Goal: Information Seeking & Learning: Learn about a topic

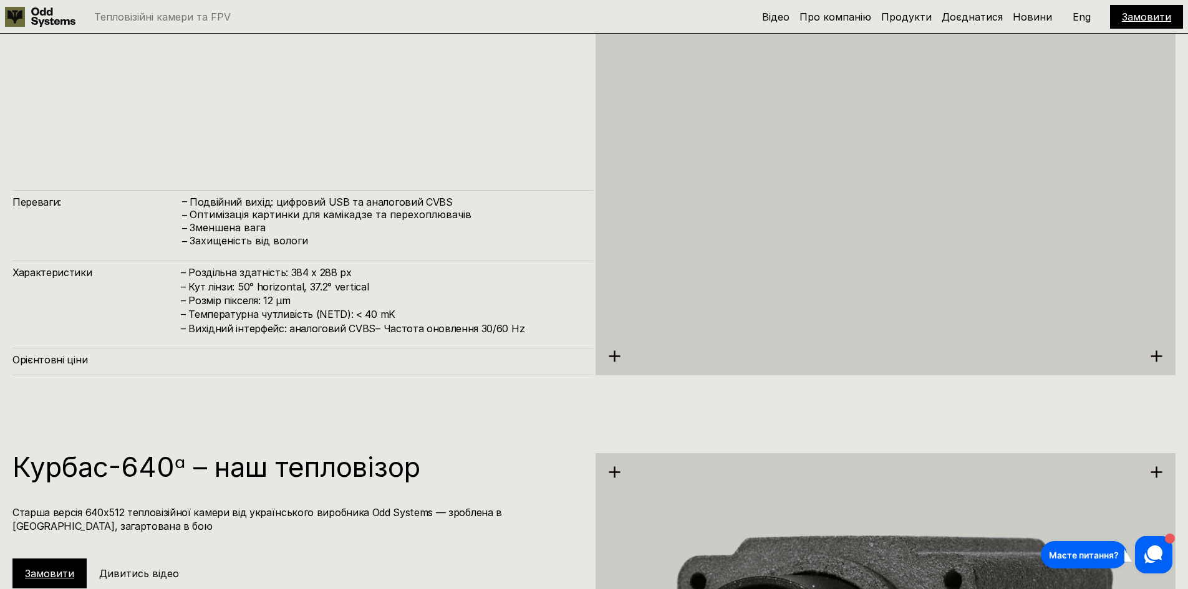
scroll to position [2557, 0]
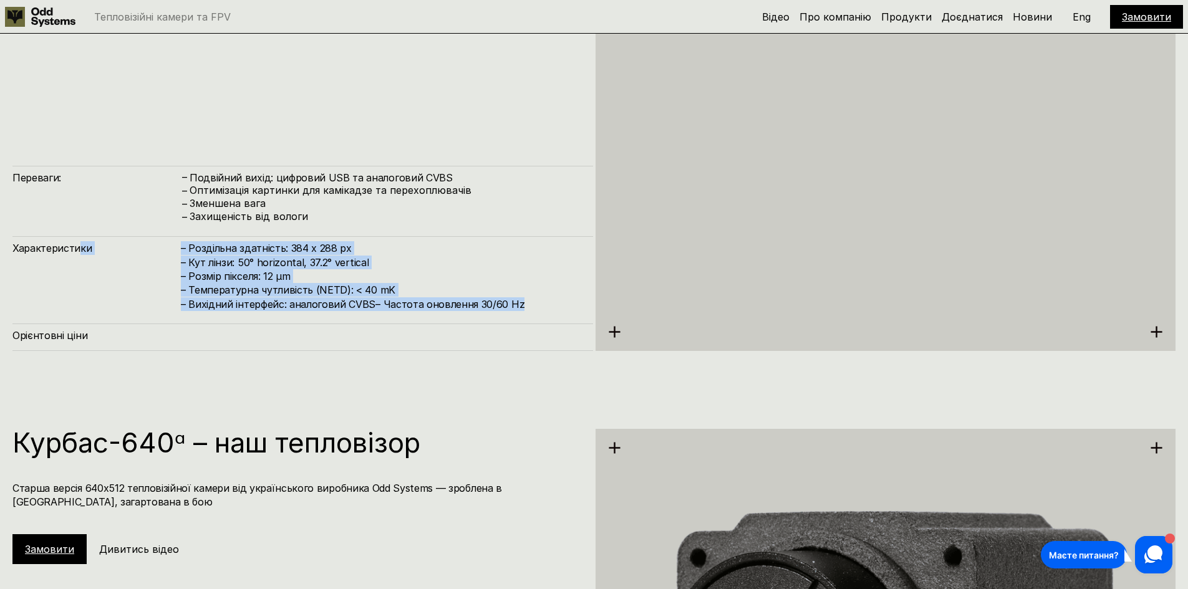
drag, startPoint x: 543, startPoint y: 304, endPoint x: 77, endPoint y: 236, distance: 471.5
click at [77, 236] on div "Переваги: – Подвійний вихід: цифровий USB та аналоговий CVBS – Оптимізація карт…" at bounding box center [302, 258] width 581 height 185
click at [82, 233] on div "Переваги: – Подвійний вихід: цифровий USB та аналоговий CVBS – Оптимізація карт…" at bounding box center [302, 258] width 581 height 185
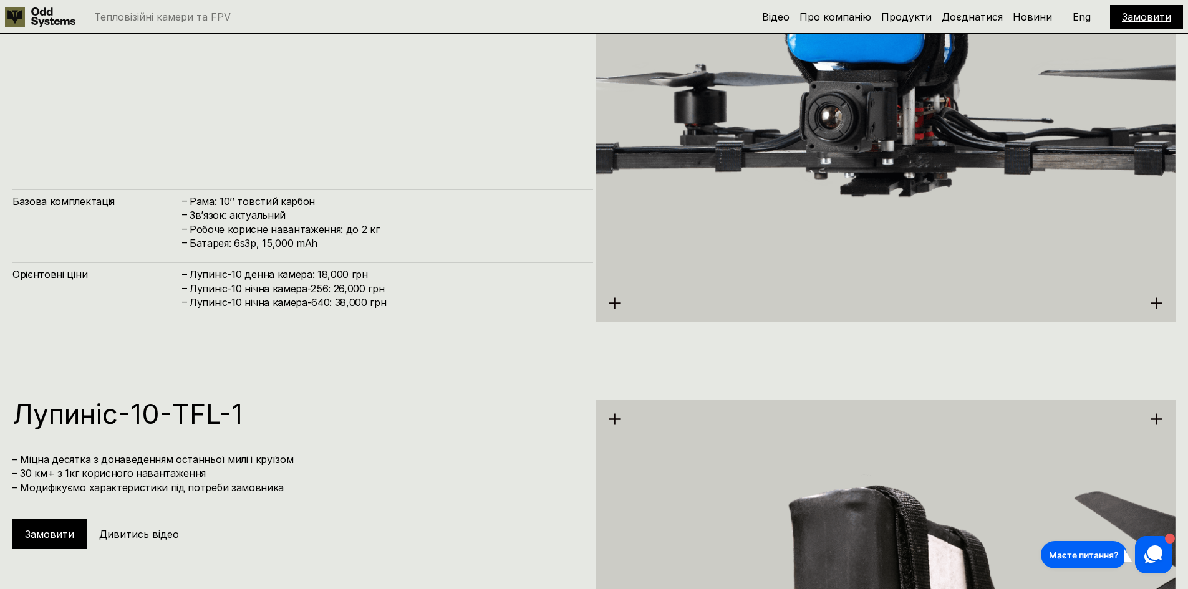
scroll to position [4553, 0]
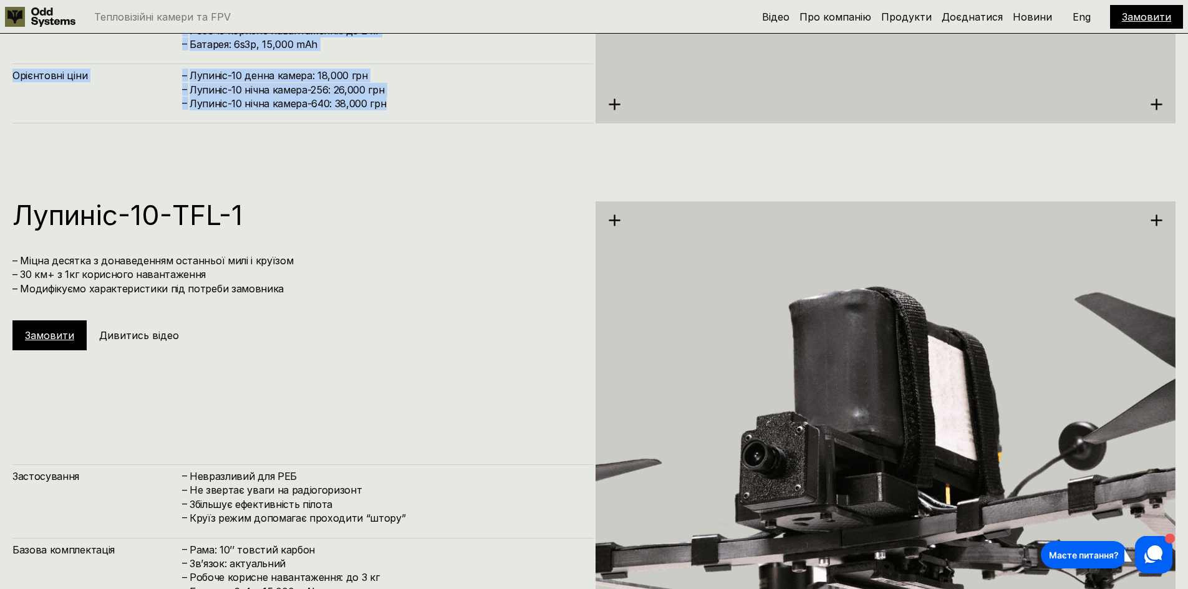
drag, startPoint x: 400, startPoint y: 101, endPoint x: 32, endPoint y: 50, distance: 372.2
click at [32, 49] on div "Базова комплектація – Рама: 10’’ товстий карбон – Зв’язок: актуальний – Робоче …" at bounding box center [302, 57] width 581 height 133
click at [145, 117] on div "Орієнтовні ціни – [PERSON_NAME]-10 денна камера: 18,000 грн – [PERSON_NAME]-10 …" at bounding box center [302, 93] width 581 height 59
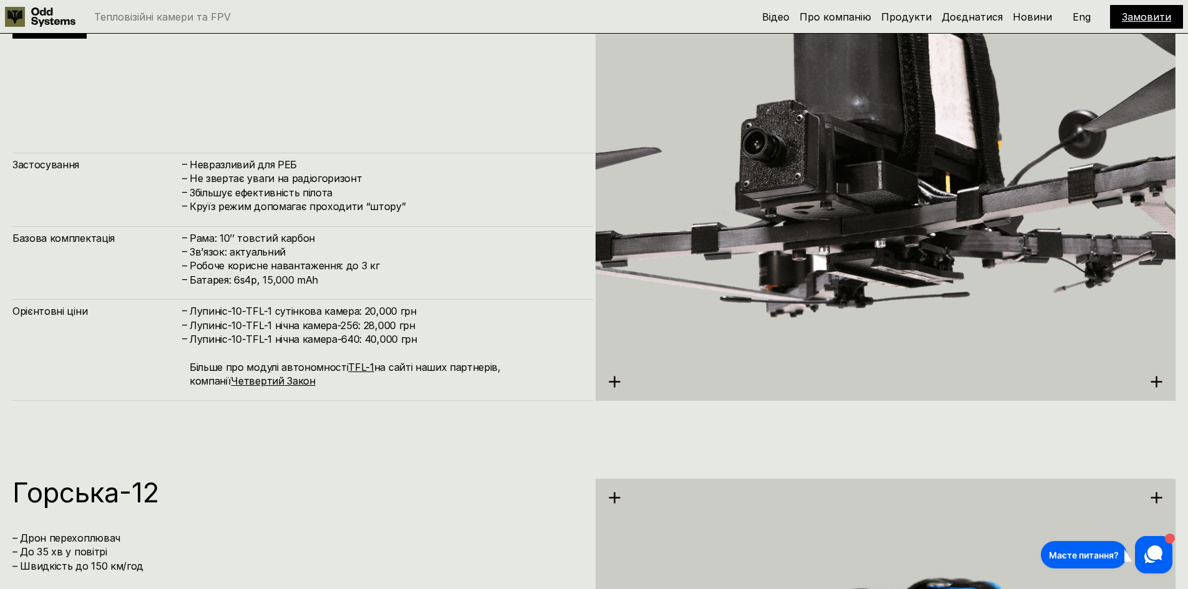
scroll to position [4428, 0]
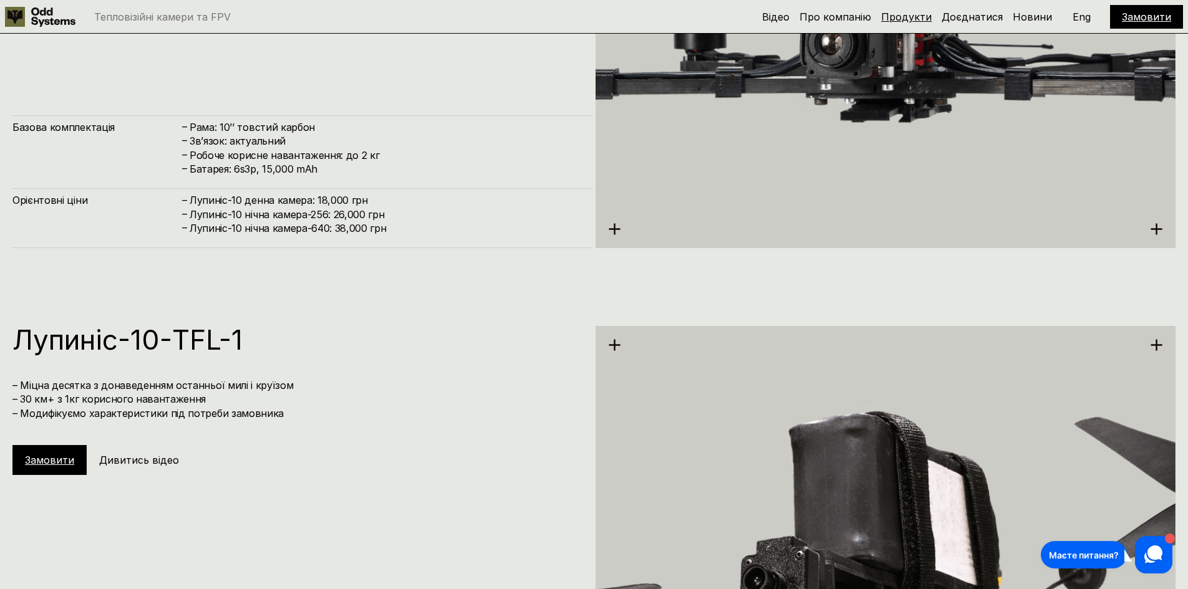
click at [911, 18] on link "Продукти" at bounding box center [906, 17] width 51 height 12
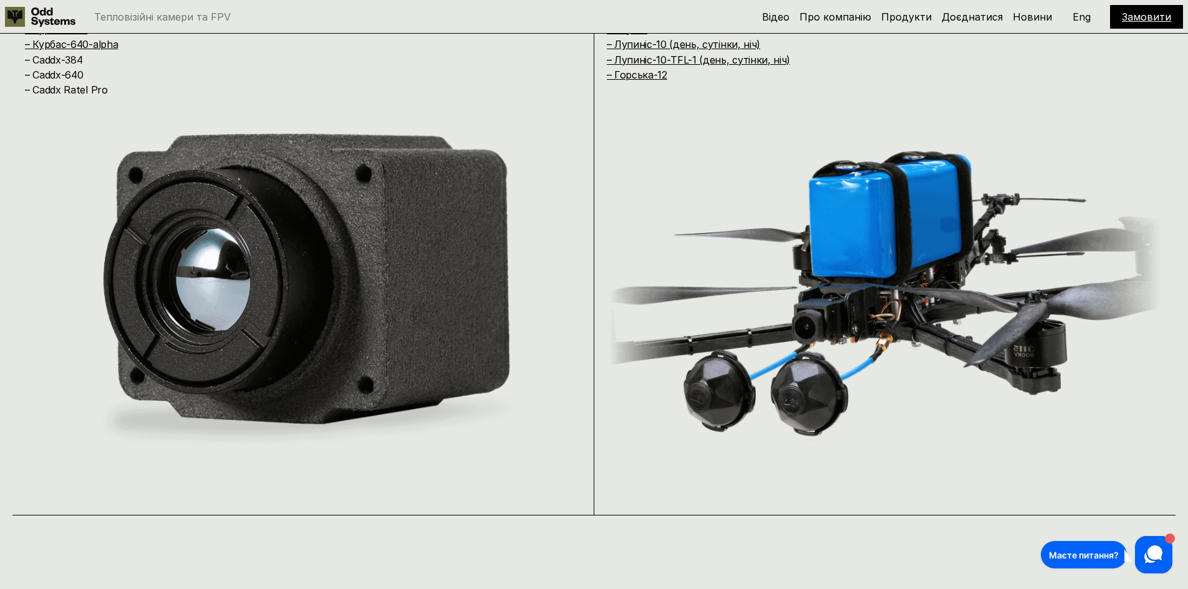
scroll to position [1115, 0]
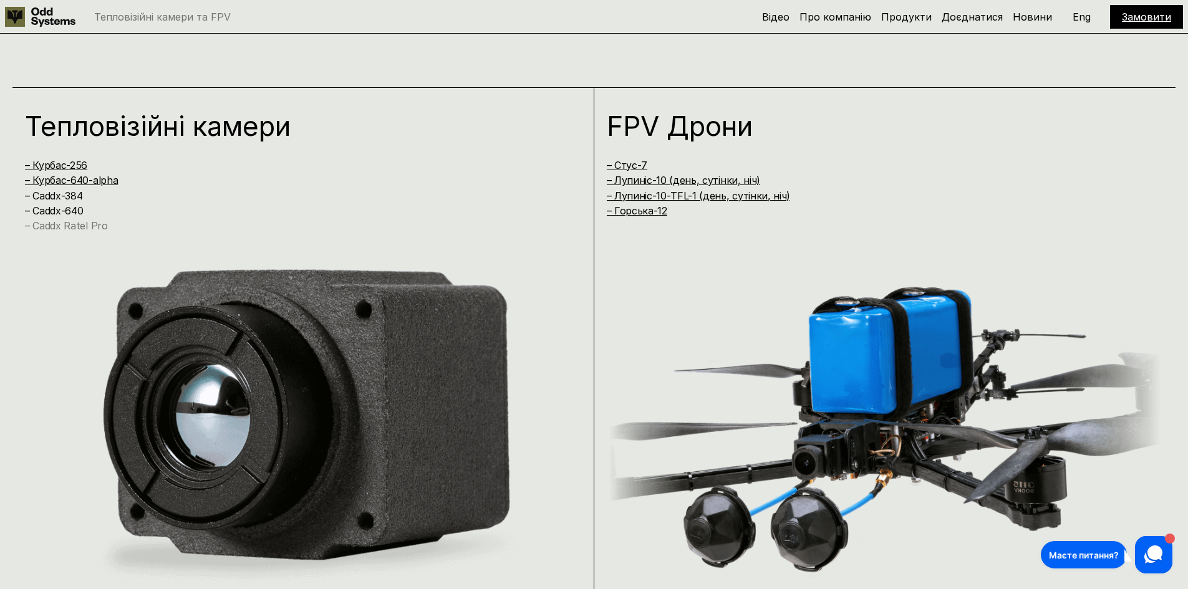
click at [73, 223] on link "– Caddx Ratel Pro" at bounding box center [66, 226] width 83 height 12
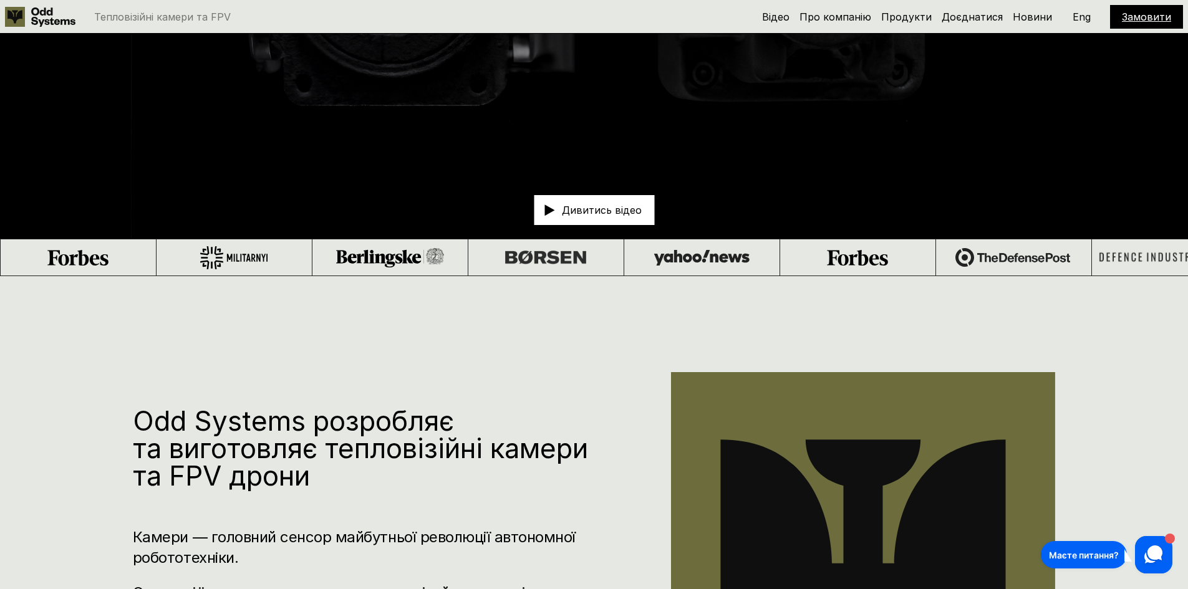
scroll to position [1178, 0]
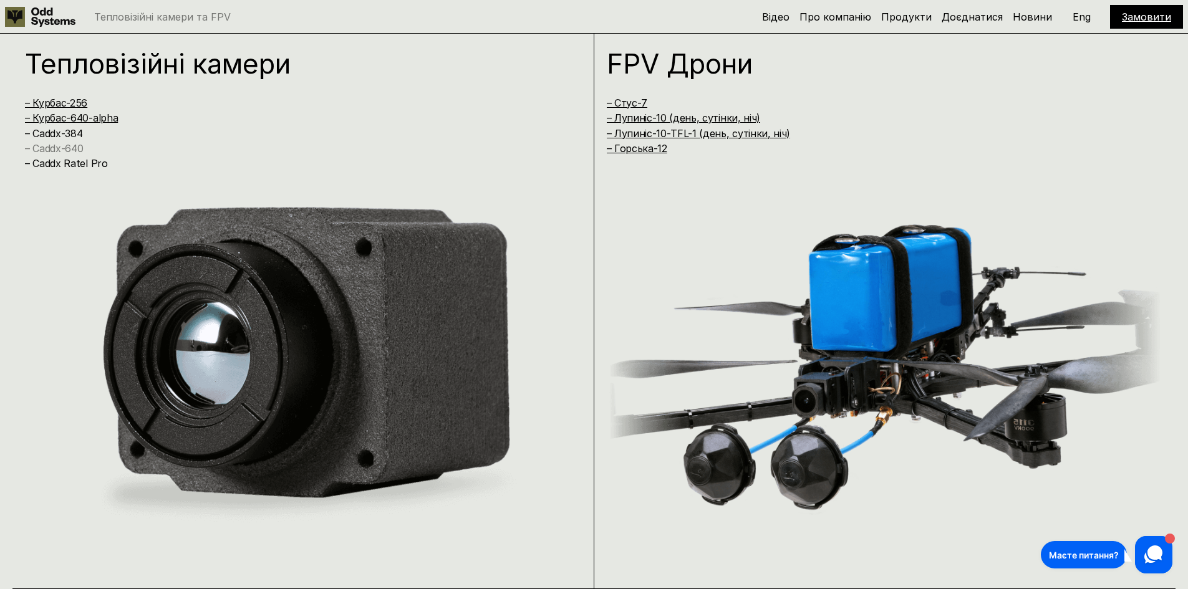
click at [68, 148] on link "– Caddx-640" at bounding box center [54, 148] width 58 height 12
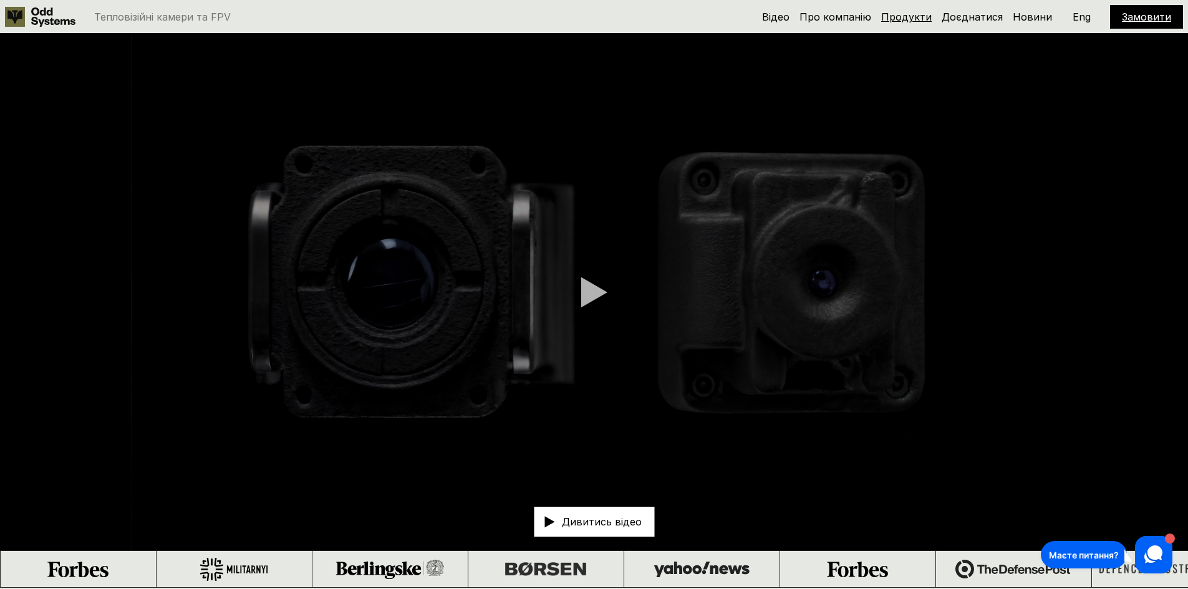
click at [904, 11] on link "Продукти" at bounding box center [906, 17] width 51 height 12
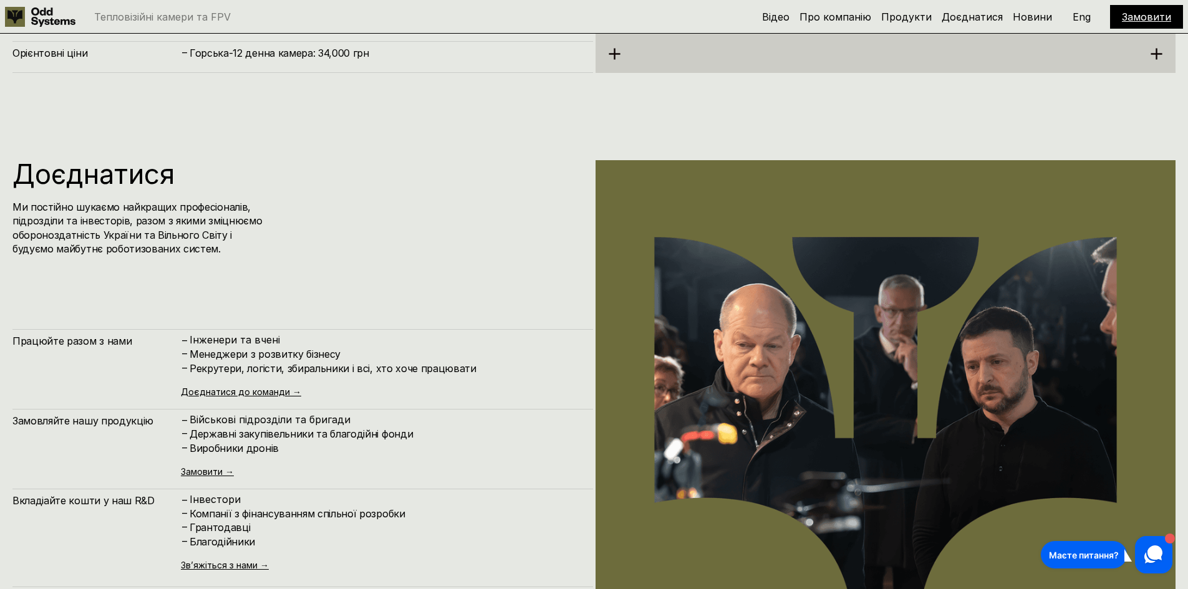
scroll to position [5793, 0]
